Goal: Transaction & Acquisition: Purchase product/service

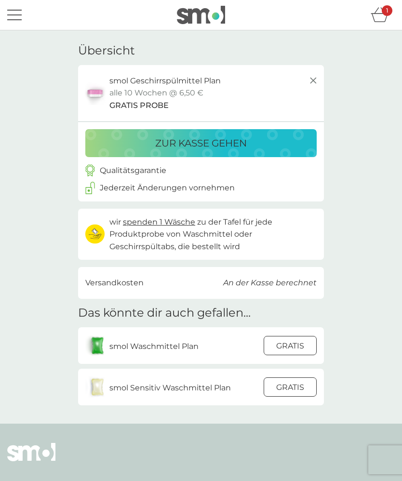
click at [299, 342] on div at bounding box center [290, 346] width 26 height 20
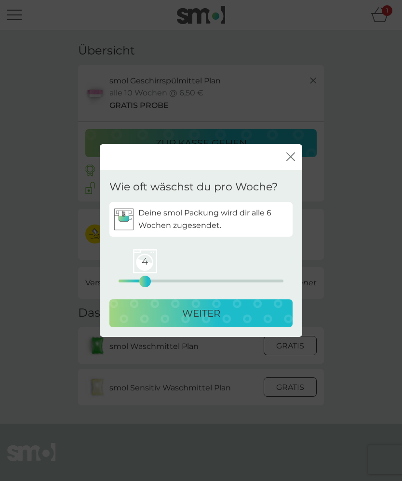
click at [205, 310] on p "WEITER" at bounding box center [201, 313] width 38 height 15
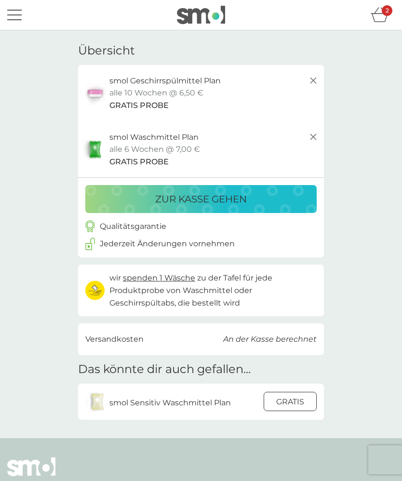
click at [208, 400] on p "smol Sensitiv Waschmittel Plan" at bounding box center [169, 403] width 121 height 13
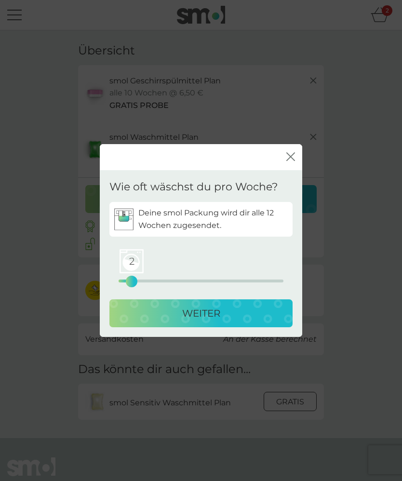
click at [252, 314] on div "WEITER" at bounding box center [201, 313] width 164 height 15
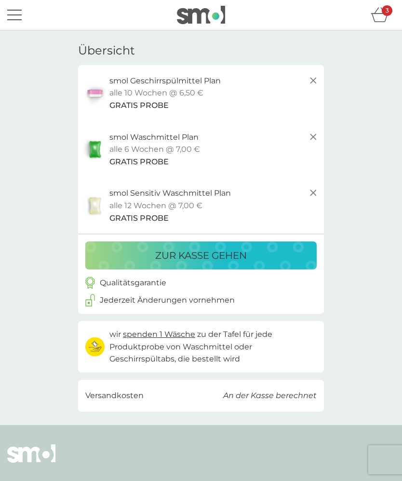
click at [255, 258] on div "zur Kasse gehen" at bounding box center [201, 255] width 212 height 15
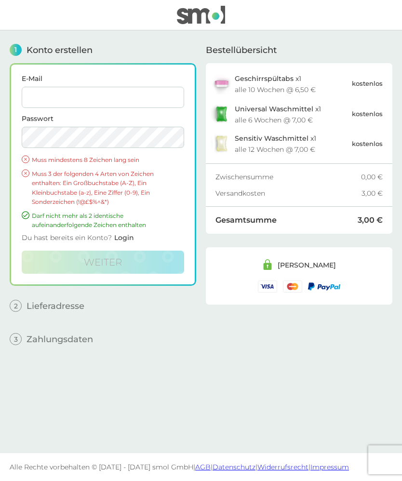
click at [100, 99] on input "E-Mail" at bounding box center [103, 97] width 162 height 21
type input "janekeil@aol.com"
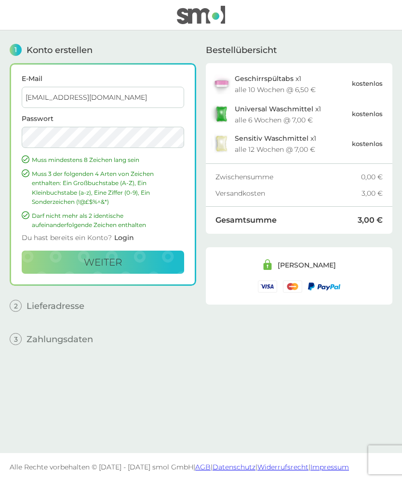
click at [148, 256] on button "weiter" at bounding box center [103, 262] width 162 height 23
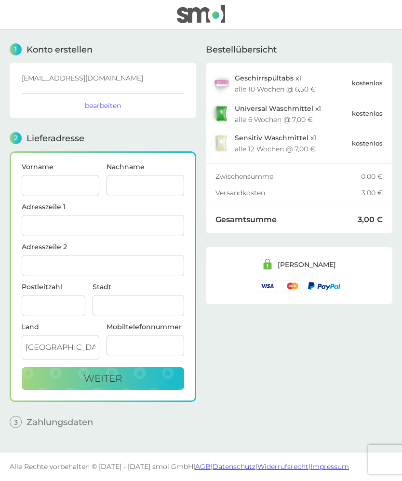
scroll to position [33, 0]
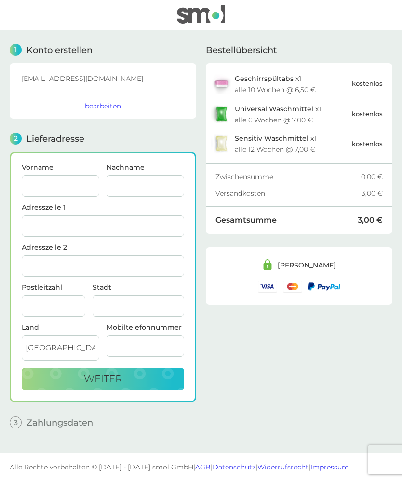
click at [63, 175] on input "Vorname" at bounding box center [61, 185] width 78 height 21
type input "[PERSON_NAME]"
click at [157, 175] on input "Nachname" at bounding box center [146, 185] width 78 height 21
type input "Schönberger"
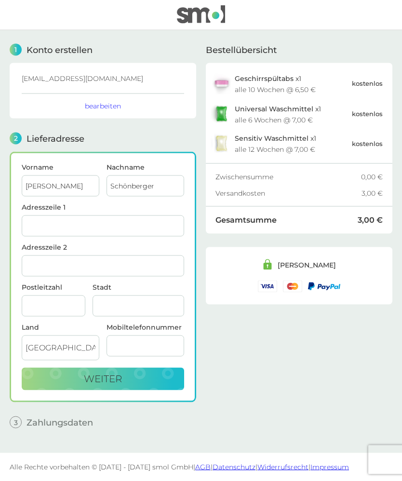
click at [53, 296] on input "Postleitzahl" at bounding box center [54, 306] width 64 height 21
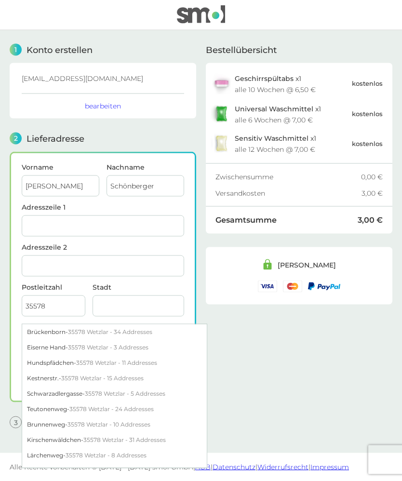
type input "35578"
click at [136, 296] on input "Stadt" at bounding box center [139, 306] width 92 height 21
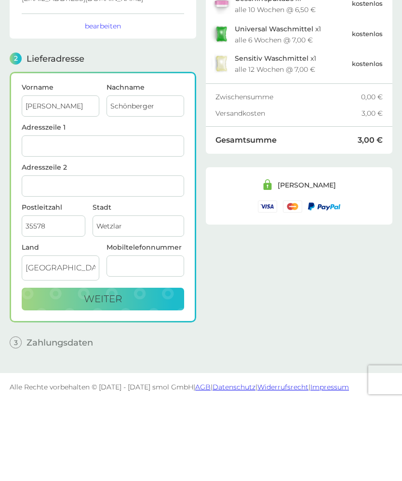
type input "Wetzlar"
click at [67, 216] on input "Adresszeile 1" at bounding box center [103, 226] width 162 height 21
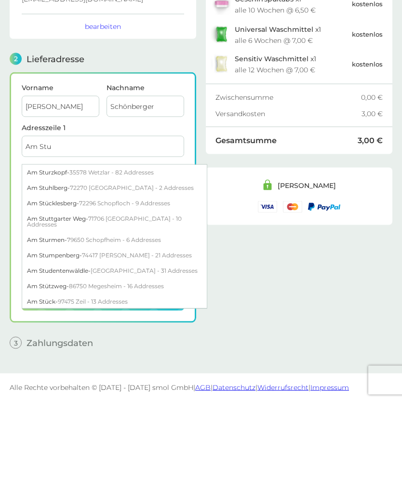
click at [133, 248] on span "35578 Wetzlar - 82 Addresses" at bounding box center [111, 251] width 84 height 7
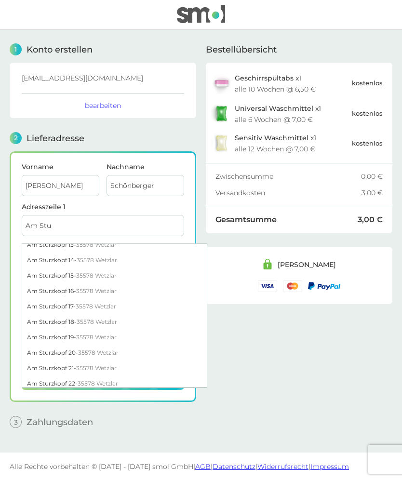
scroll to position [216, 0]
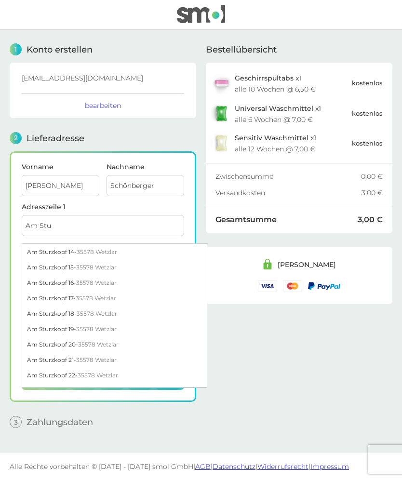
click at [50, 368] on div "Am Sturzkopf 22 - 35578 Wetzlar" at bounding box center [114, 375] width 185 height 15
type input "Am Sturzkopf 22"
type input "Wetzlar"
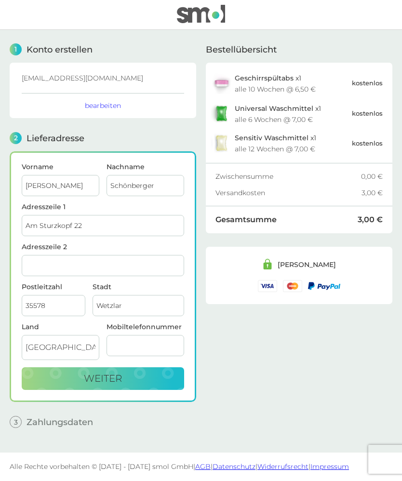
click at [140, 368] on button "weiter" at bounding box center [103, 379] width 162 height 23
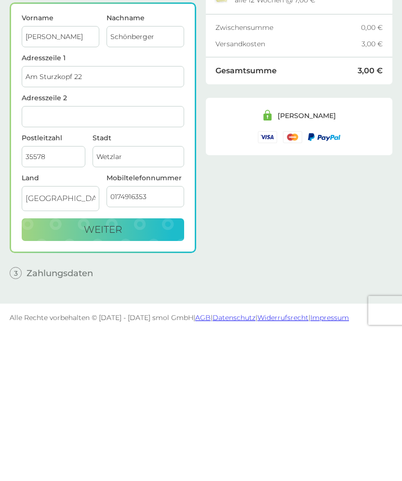
type input "01749163530"
click at [148, 368] on button "weiter" at bounding box center [103, 379] width 162 height 23
checkbox input "true"
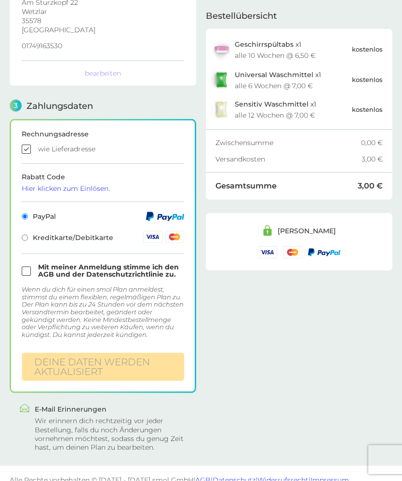
scroll to position [191, 0]
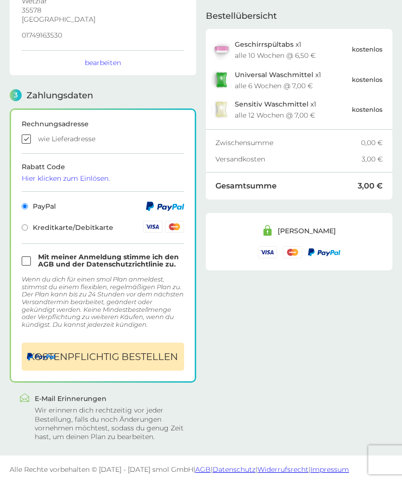
click at [32, 260] on input "checkbox" at bounding box center [103, 261] width 162 height 14
checkbox input "true"
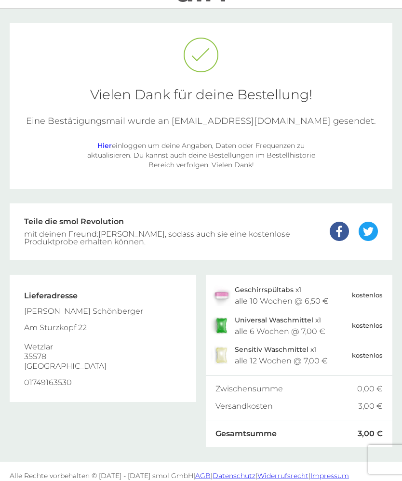
scroll to position [33, 0]
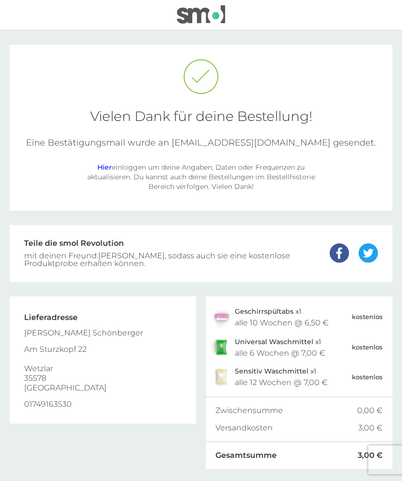
click at [106, 165] on link "Hier" at bounding box center [104, 167] width 14 height 9
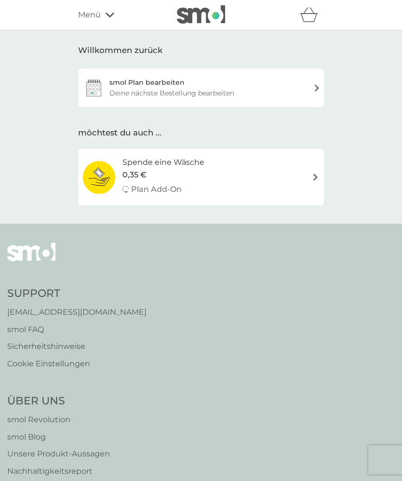
click at [313, 95] on div "smol Plan bearbeiten Deine nächste Bestellung bearbeiten" at bounding box center [201, 87] width 246 height 39
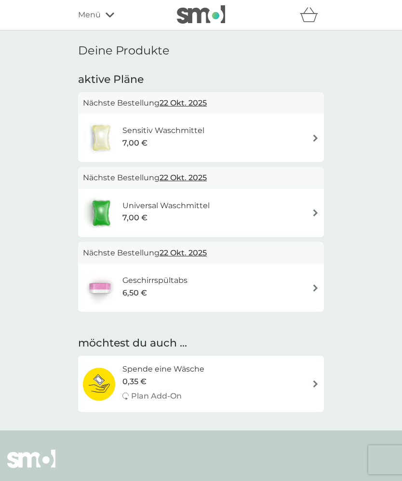
click at [109, 13] on icon at bounding box center [110, 15] width 9 height 6
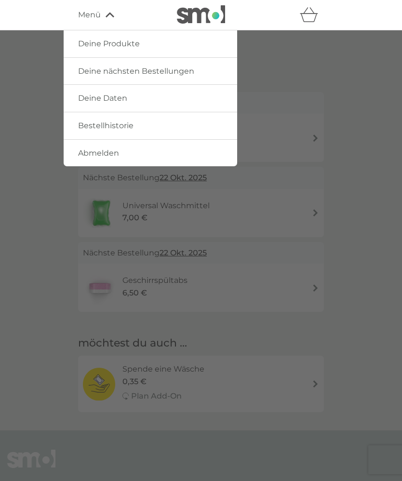
click at [132, 100] on link "Deine Daten" at bounding box center [151, 98] width 174 height 27
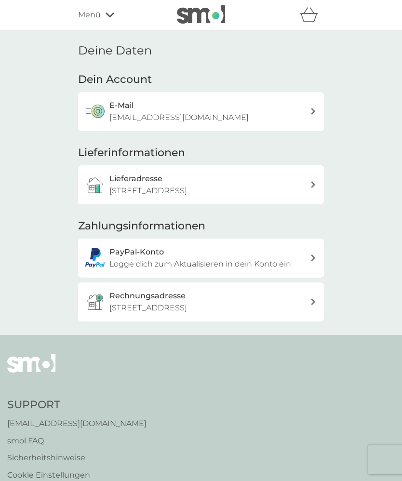
click at [114, 16] on icon at bounding box center [110, 15] width 9 height 6
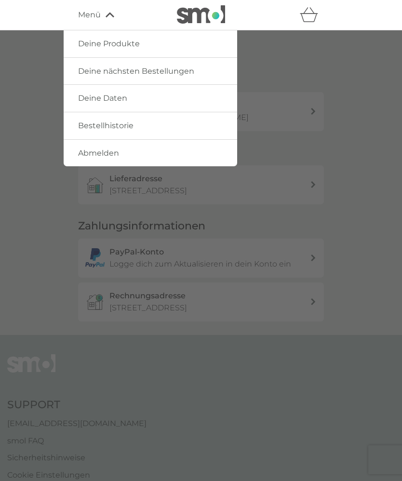
click at [213, 73] on link "Deine nächsten Bestellungen" at bounding box center [151, 71] width 174 height 27
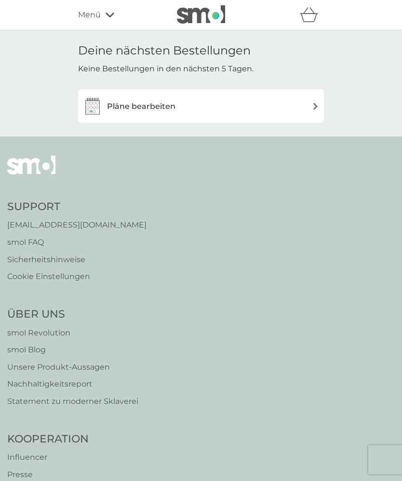
click at [313, 103] on img at bounding box center [315, 106] width 7 height 7
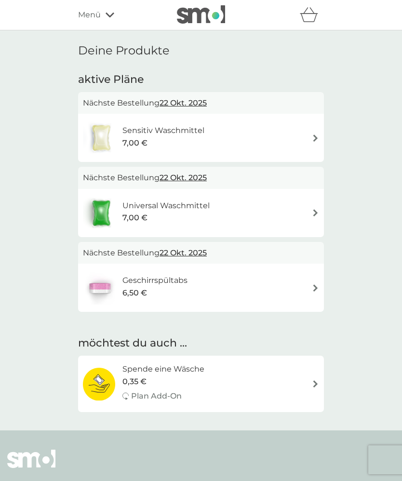
click at [313, 143] on div "Sensitiv Waschmittel 7,00 €" at bounding box center [201, 138] width 236 height 34
click at [112, 14] on icon at bounding box center [110, 15] width 9 height 5
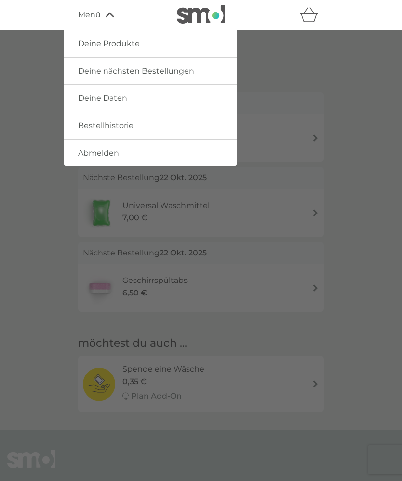
click at [114, 154] on span "Abmelden" at bounding box center [98, 152] width 41 height 9
